Goal: Transaction & Acquisition: Purchase product/service

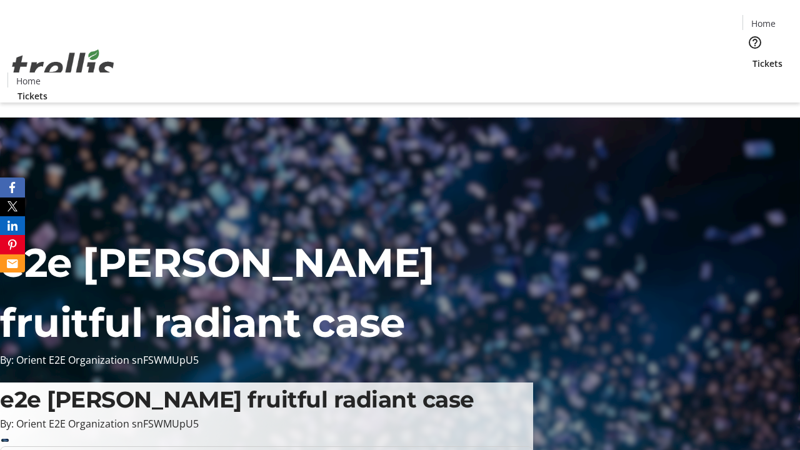
click at [752, 57] on span "Tickets" at bounding box center [767, 63] width 30 height 13
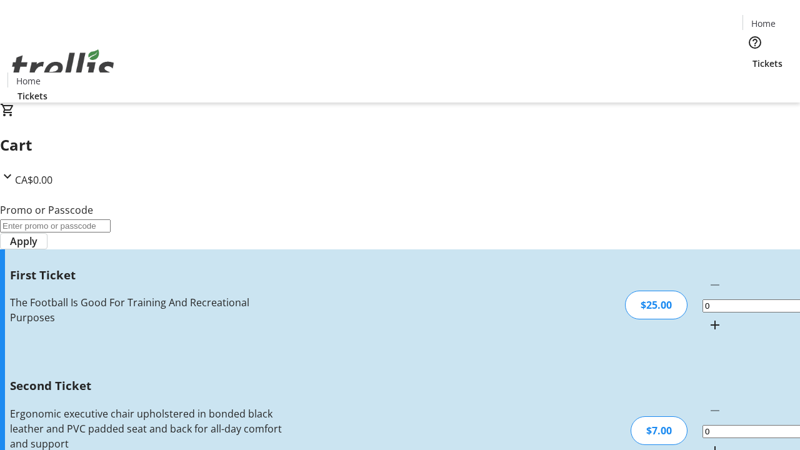
click at [707, 317] on mat-icon "Increment by one" at bounding box center [714, 324] width 15 height 15
type input "1"
click at [707, 443] on mat-icon "Increment by one" at bounding box center [714, 450] width 15 height 15
type input "2"
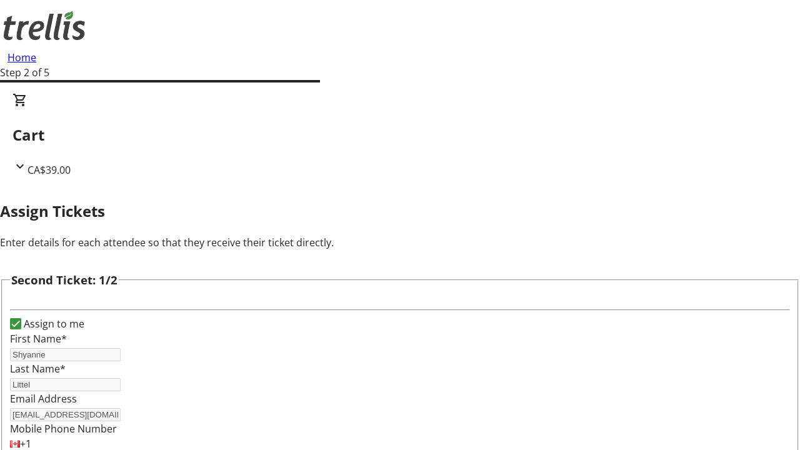
type input "[PERSON_NAME]"
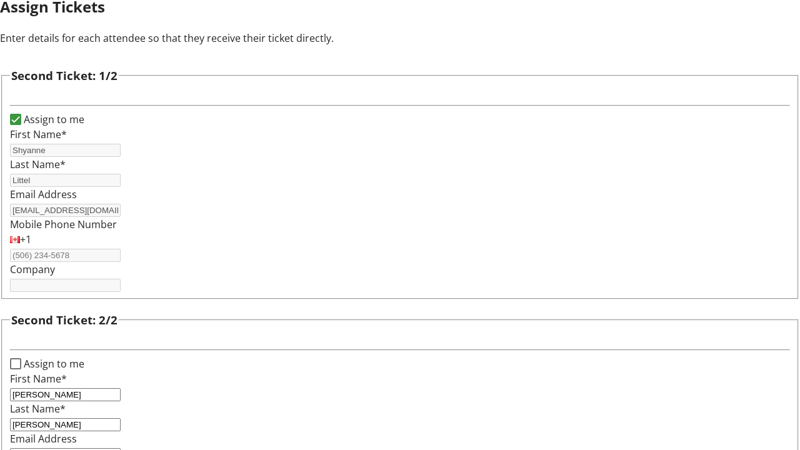
type input "[PERSON_NAME][EMAIL_ADDRESS][DOMAIN_NAME]"
